Goal: Task Accomplishment & Management: Manage account settings

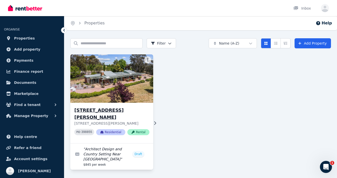
click at [127, 93] on img at bounding box center [111, 78] width 87 height 51
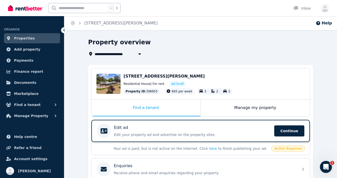
click at [144, 134] on p "Edit your property ad and advertise on the property sites" at bounding box center [192, 134] width 157 height 5
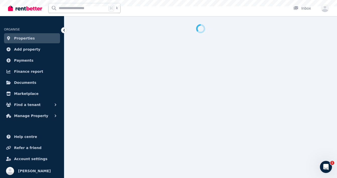
select select "***"
select select "**********"
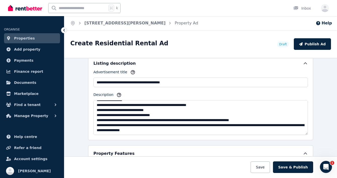
scroll to position [75, 0]
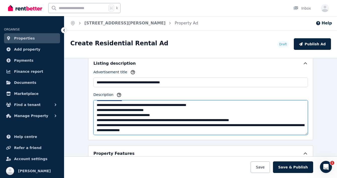
click at [124, 115] on textarea "Description" at bounding box center [200, 117] width 214 height 35
click at [132, 115] on textarea "Description" at bounding box center [200, 117] width 214 height 35
click at [126, 115] on textarea "Description" at bounding box center [200, 117] width 214 height 35
click at [150, 115] on textarea "Description" at bounding box center [200, 117] width 214 height 35
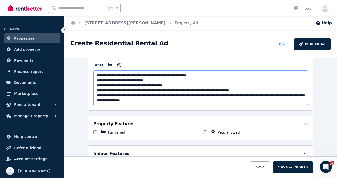
scroll to position [326, 0]
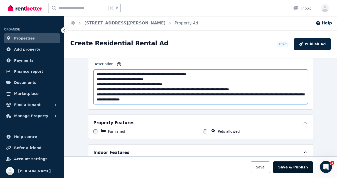
type textarea "**********"
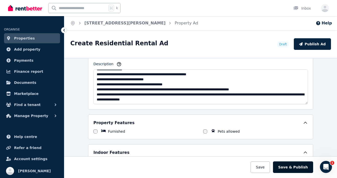
click at [291, 167] on button "Save & Publish" at bounding box center [293, 167] width 40 height 12
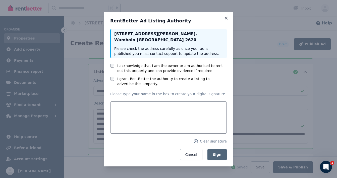
scroll to position [365, 0]
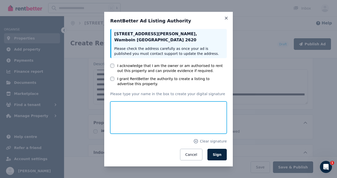
click at [130, 113] on input "text" at bounding box center [168, 117] width 117 height 32
type input "**********"
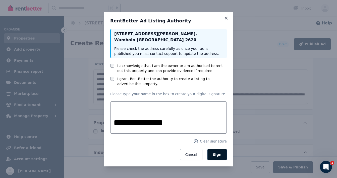
click at [219, 153] on span "Sign" at bounding box center [217, 154] width 9 height 4
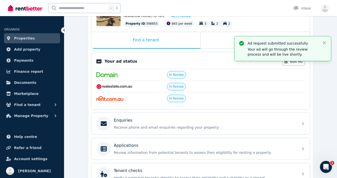
scroll to position [72, 0]
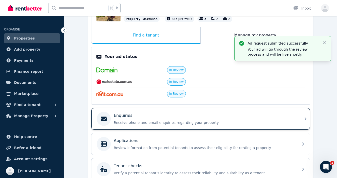
click at [304, 119] on icon at bounding box center [306, 119] width 6 height 6
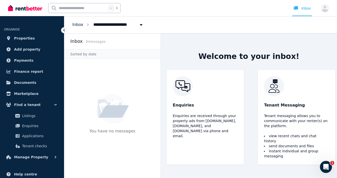
click at [77, 25] on link "Inbox" at bounding box center [77, 24] width 11 height 5
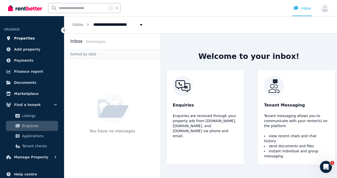
click at [21, 37] on span "Properties" at bounding box center [24, 38] width 21 height 6
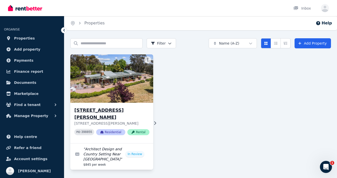
click at [118, 95] on img at bounding box center [111, 78] width 87 height 51
